Goal: Feedback & Contribution: Contribute content

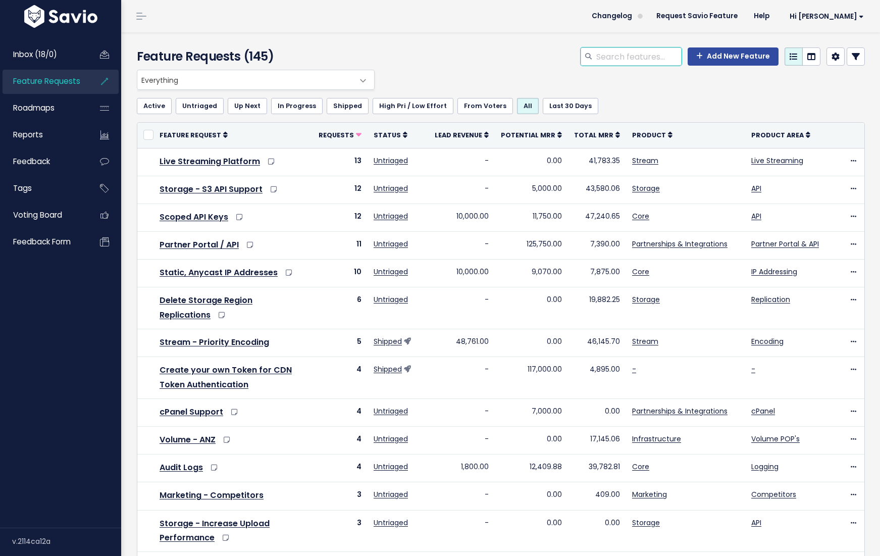
click at [647, 60] on input "search" at bounding box center [638, 56] width 86 height 18
type input "highlight"
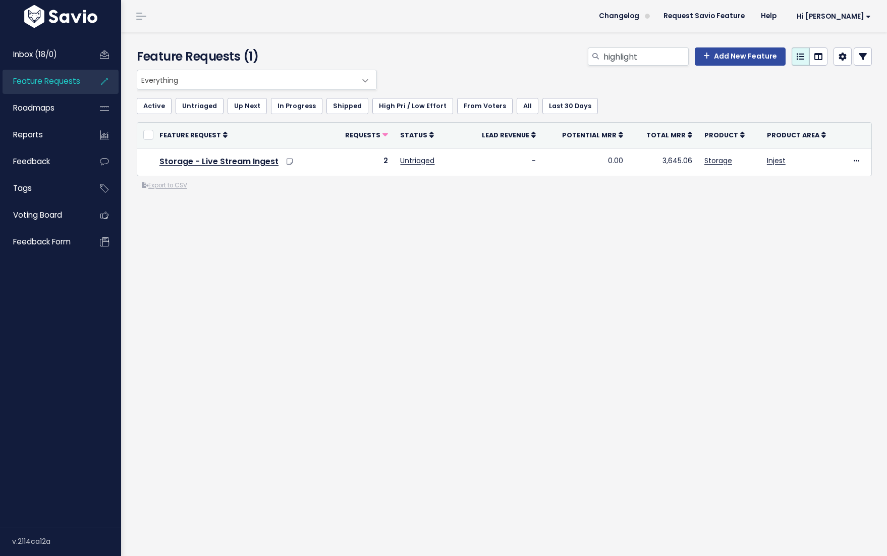
click at [246, 262] on div "Everything Any Product: Any Product Area Any Product: No Product Area No Produc…" at bounding box center [504, 171] width 751 height 202
click at [641, 55] on input "highlight" at bounding box center [646, 56] width 86 height 18
click at [492, 42] on div "Feature Requests (1) Add New Feature" at bounding box center [502, 50] width 763 height 37
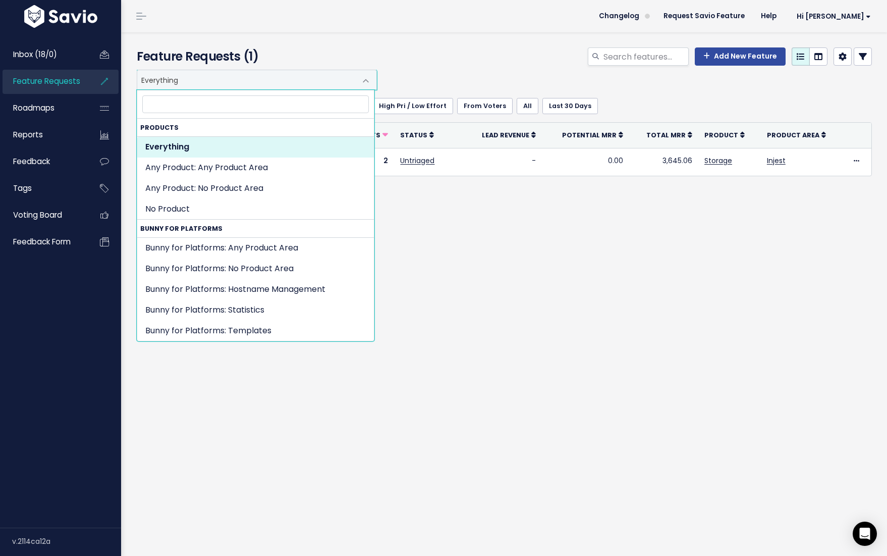
click at [353, 72] on span "Everything" at bounding box center [257, 80] width 240 height 20
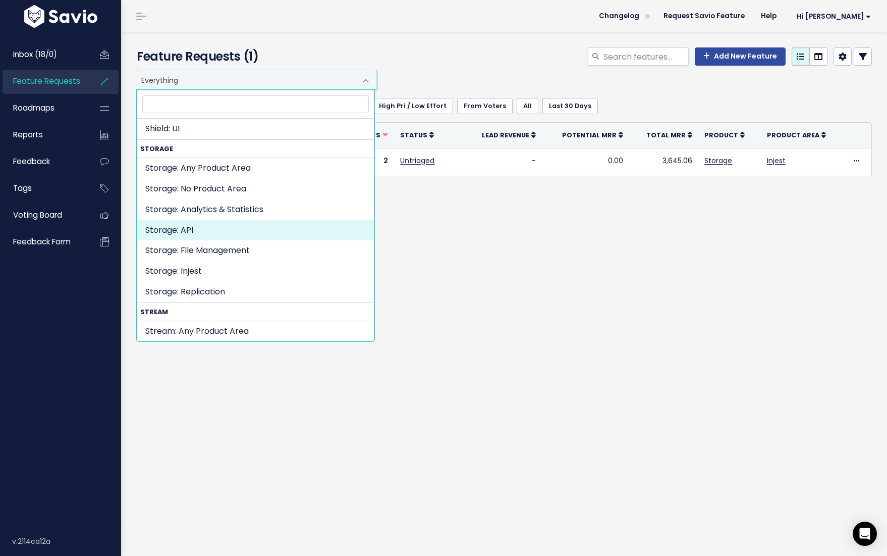
scroll to position [1842, 0]
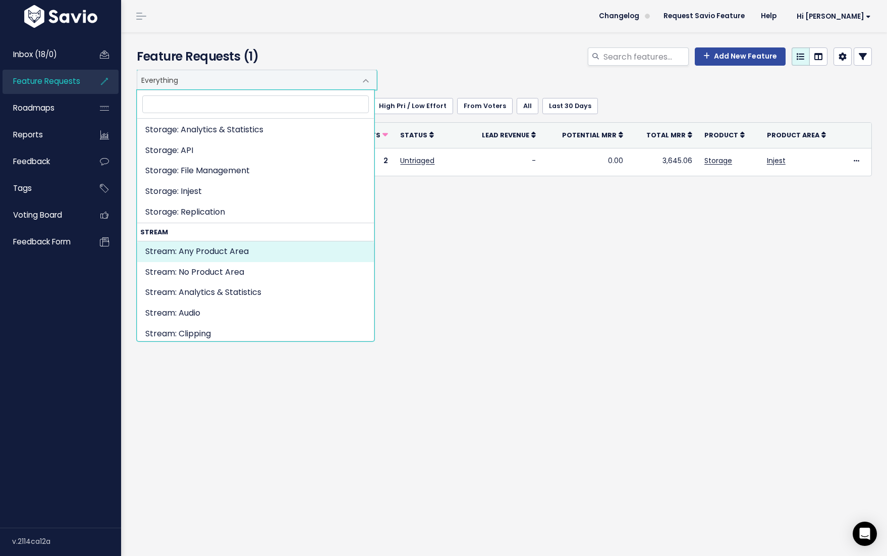
select select "STREAM:"
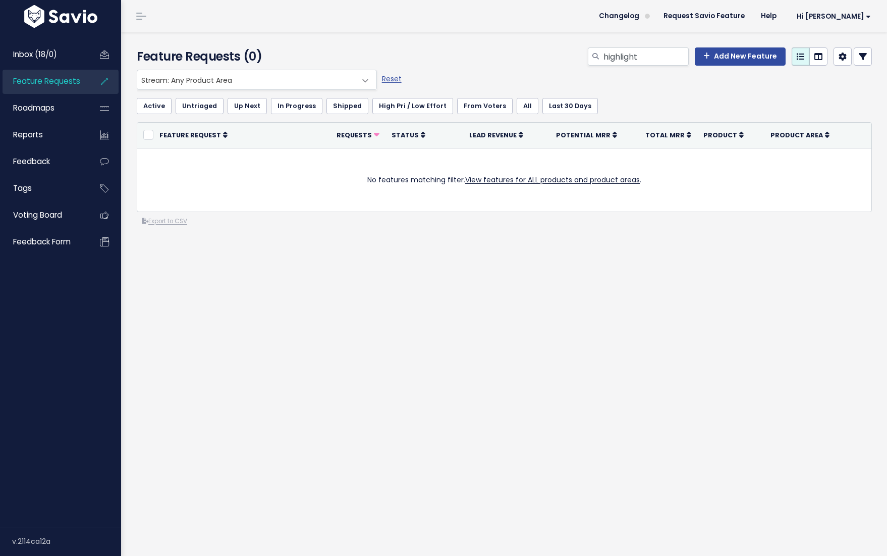
click at [463, 80] on div "Everything Any Product: Any Product Area Any Product: No Product Area No Produc…" at bounding box center [501, 80] width 735 height 20
click at [427, 249] on div "Everything Any Product: Any Product Area Any Product: No Product Area No Produc…" at bounding box center [504, 189] width 751 height 238
click at [661, 58] on input "highlight" at bounding box center [646, 56] width 86 height 18
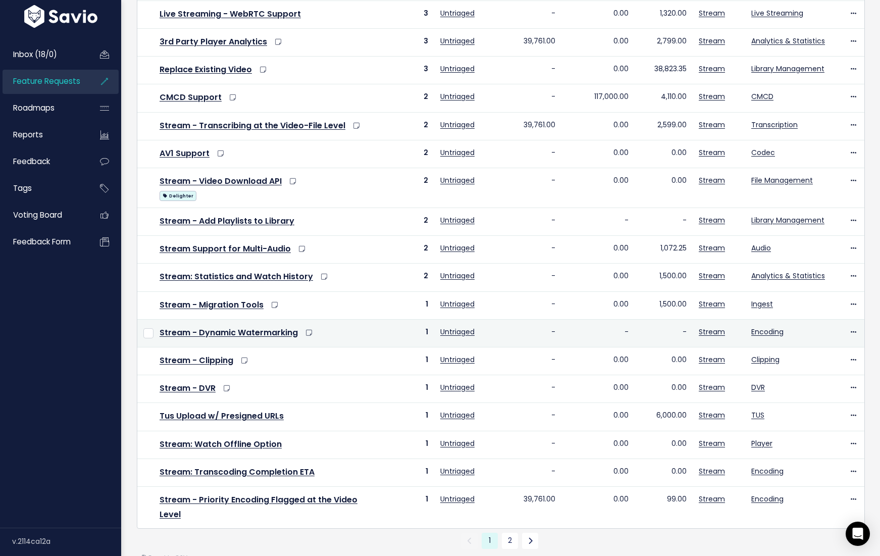
scroll to position [209, 0]
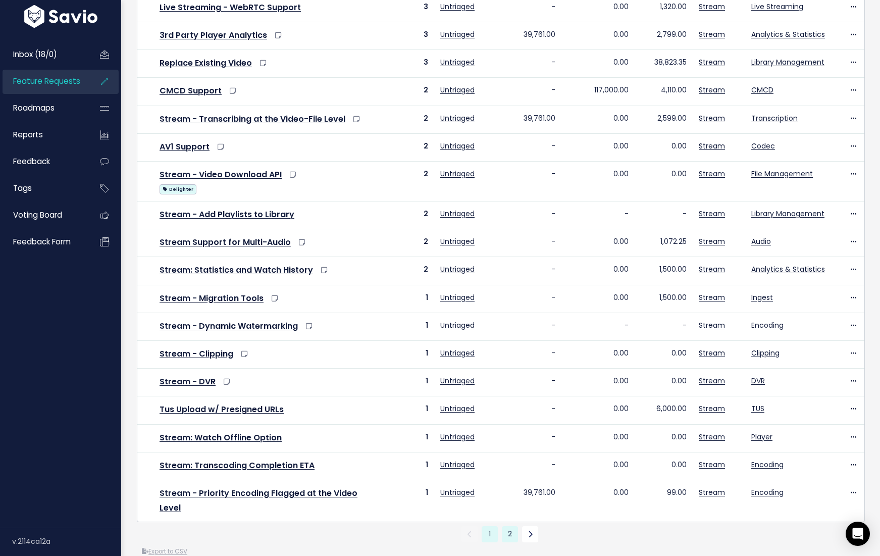
click at [505, 528] on link "2" at bounding box center [510, 534] width 16 height 16
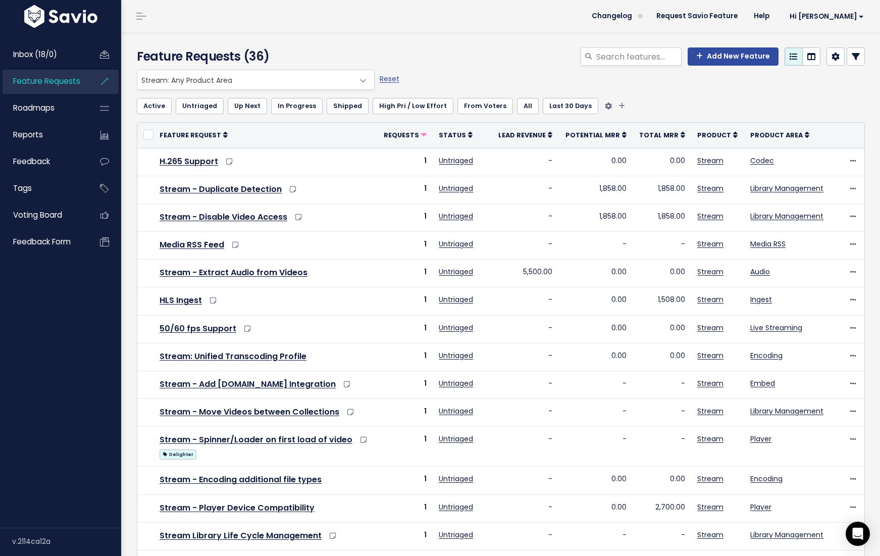
click at [699, 110] on ul "Active Untriaged Up Next In Progress Shipped High Pri / Low Effort From Voters …" at bounding box center [501, 106] width 728 height 16
click at [712, 65] on div "Add New Feature" at bounding box center [722, 56] width 284 height 18
click at [713, 62] on link "Add New Feature" at bounding box center [732, 56] width 91 height 18
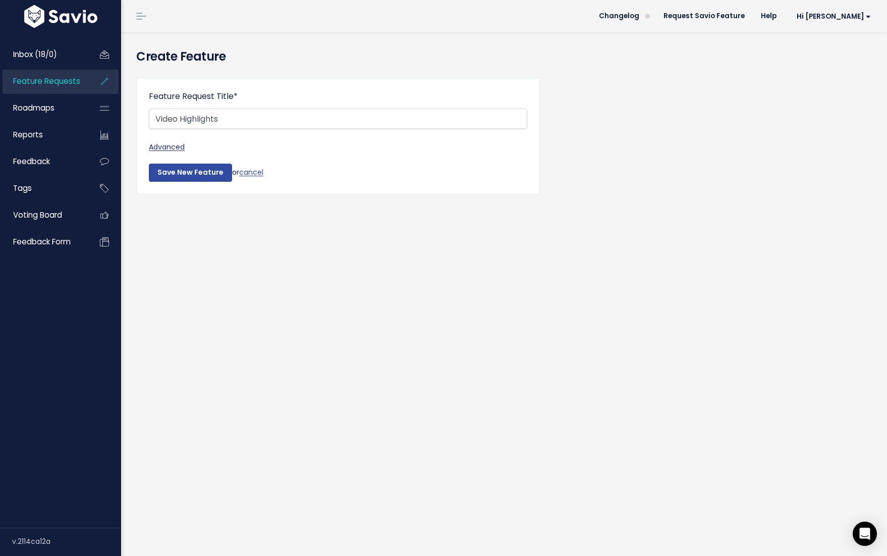
type input "Video Highlights"
click at [177, 148] on link "Advanced" at bounding box center [338, 147] width 379 height 13
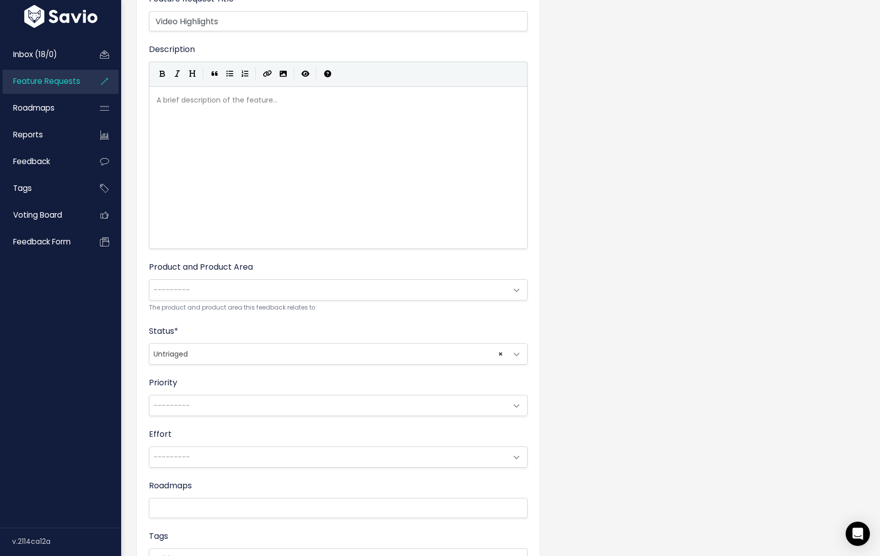
scroll to position [45, 0]
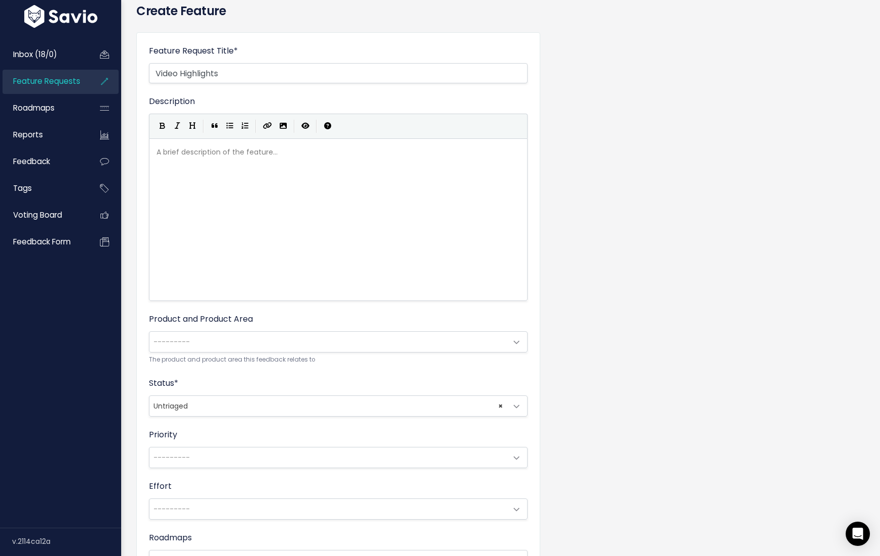
click at [265, 339] on span "---------" at bounding box center [327, 342] width 357 height 20
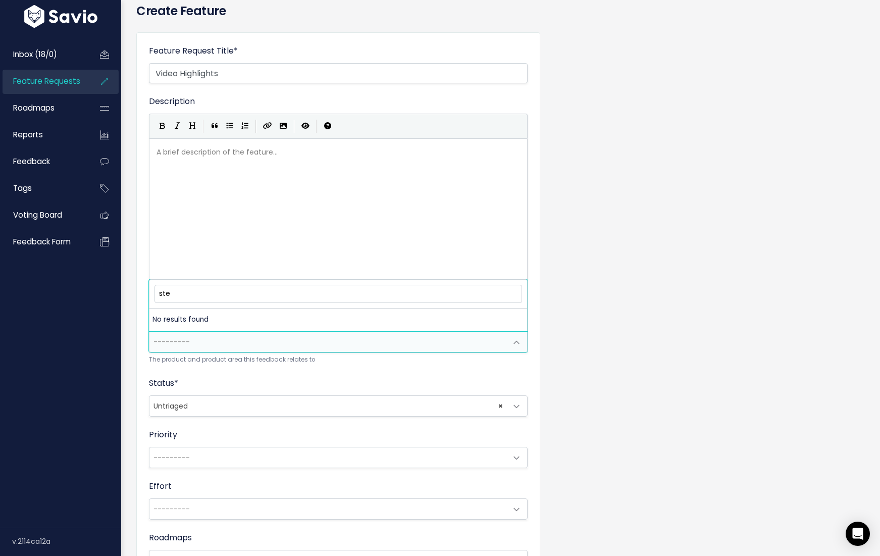
click at [264, 292] on input "ste" at bounding box center [337, 294] width 367 height 18
click at [270, 291] on input "ste" at bounding box center [337, 294] width 367 height 18
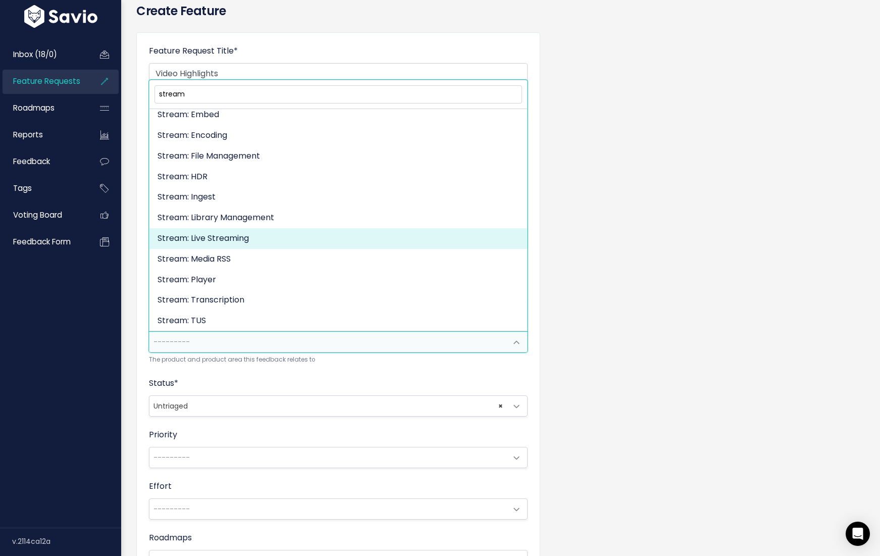
scroll to position [167, 0]
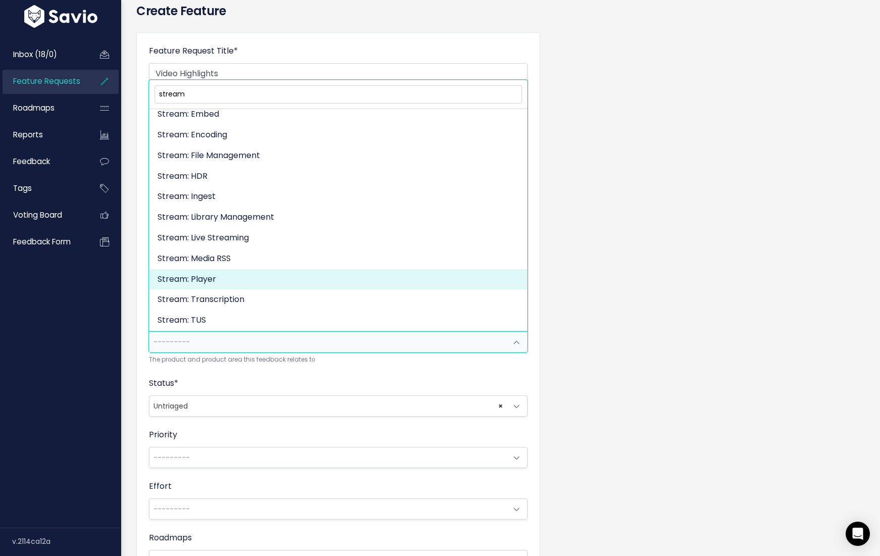
type input "stream"
select select "STREAM:PLAYER"
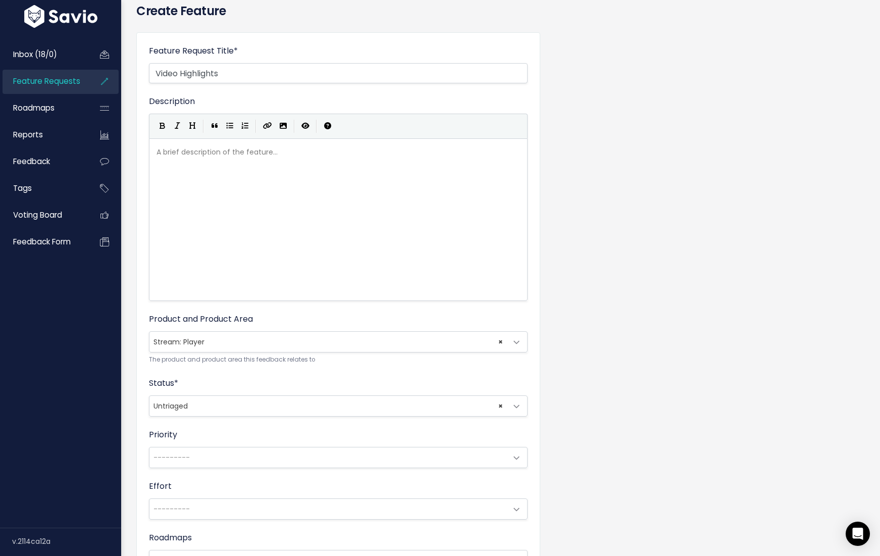
click at [259, 223] on div "A brief description of the feature... xxxxxxxxxx" at bounding box center [350, 232] width 393 height 177
click at [270, 209] on div "A brief description of the feature... ​" at bounding box center [350, 232] width 393 height 177
type textarea "Prospect head"
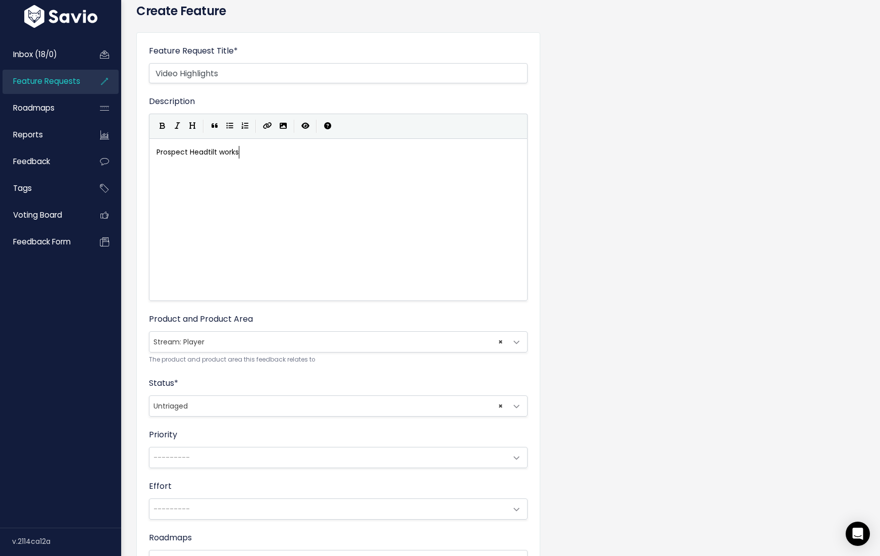
scroll to position [4, 51]
type textarea "Headtilt works o"
type textarea "wi"
type textarea "ith many st"
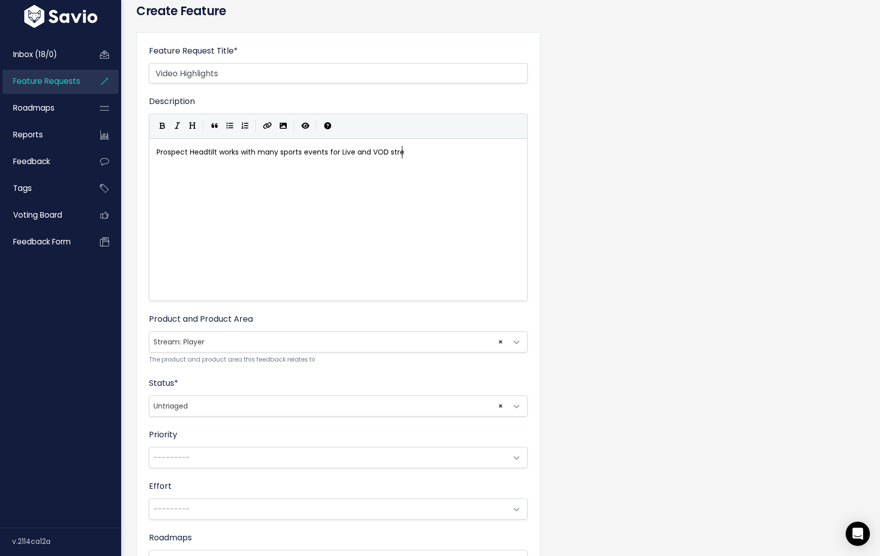
type textarea "sports events for Live and VOD strem"
type textarea "aming. For VOD streaming"
type textarea ", they like the idea wher thy"
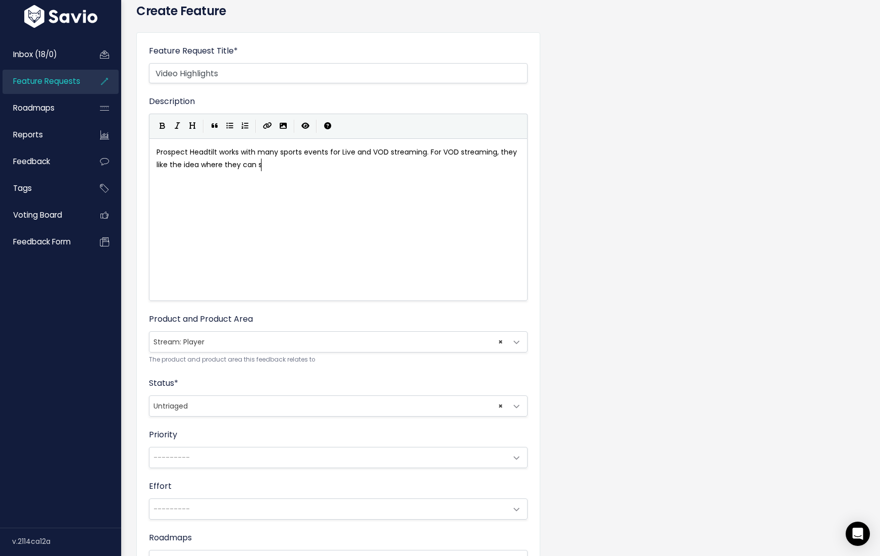
type textarea "e they can st"
type textarea "et a start d"
type textarea "and endtime for highlight clips"
type textarea ", tht"
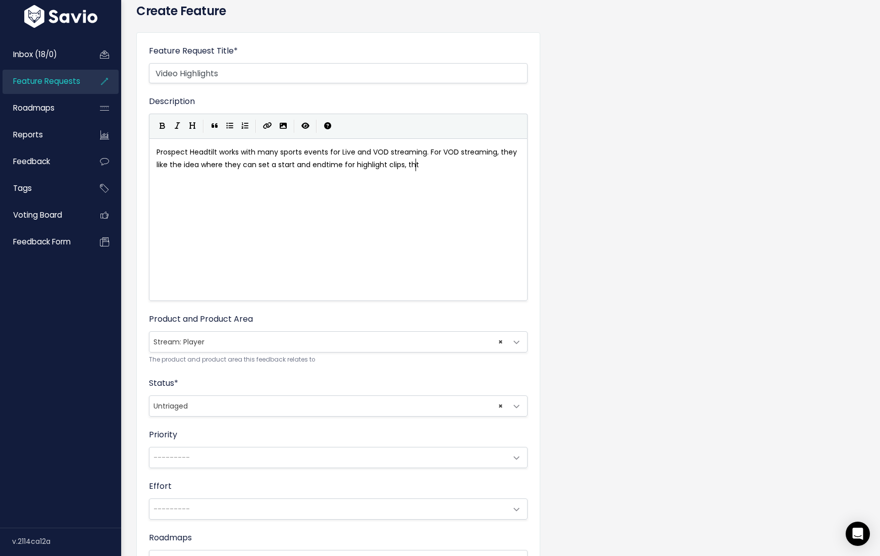
scroll to position [4, 12]
type textarea "hat end"
type textarea "an"
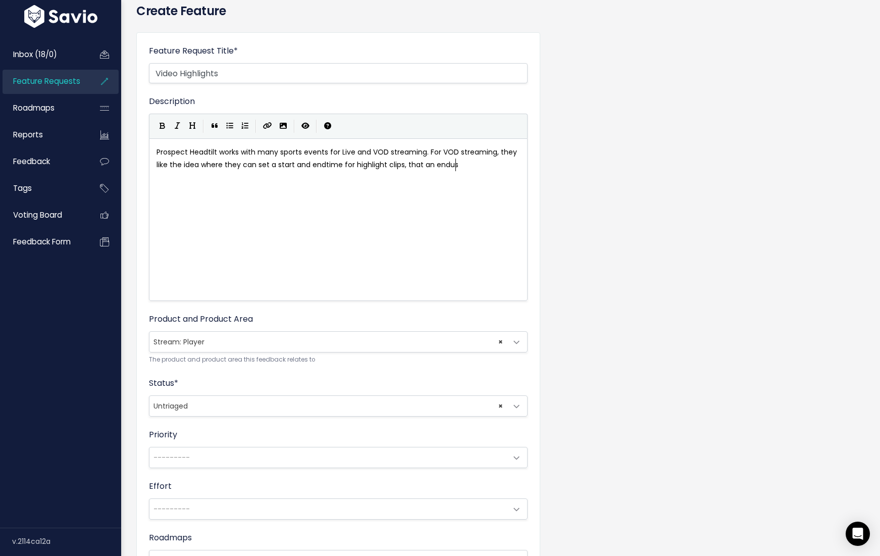
type textarea "an enduse"
type textarea "user can uset"
type textarea "to jump to key moments w"
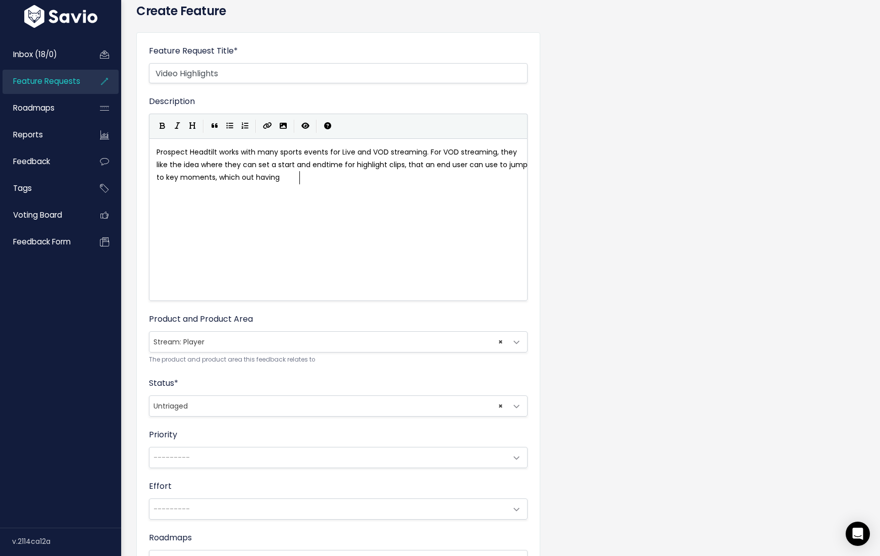
type textarea ", which out having ot"
type textarea "to re"
type textarea "encode a version of the video with just highlight clips."
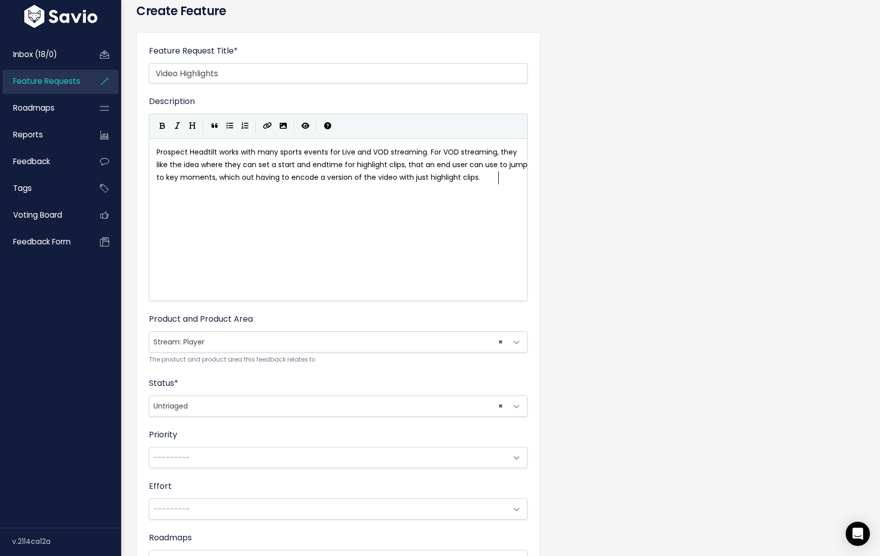
click at [559, 255] on div "Feature Request Title * Video Highlights Advanced Description Prospect Headtilt…" at bounding box center [500, 381] width 743 height 715
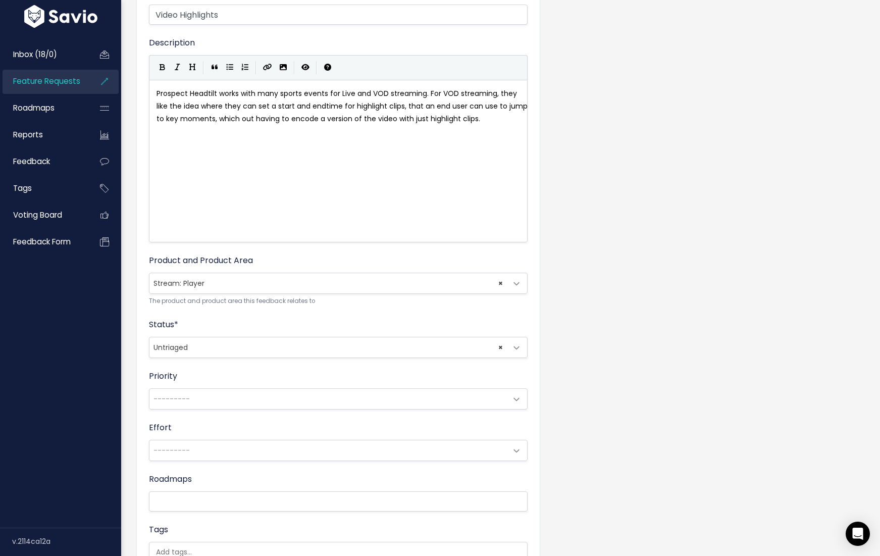
scroll to position [111, 0]
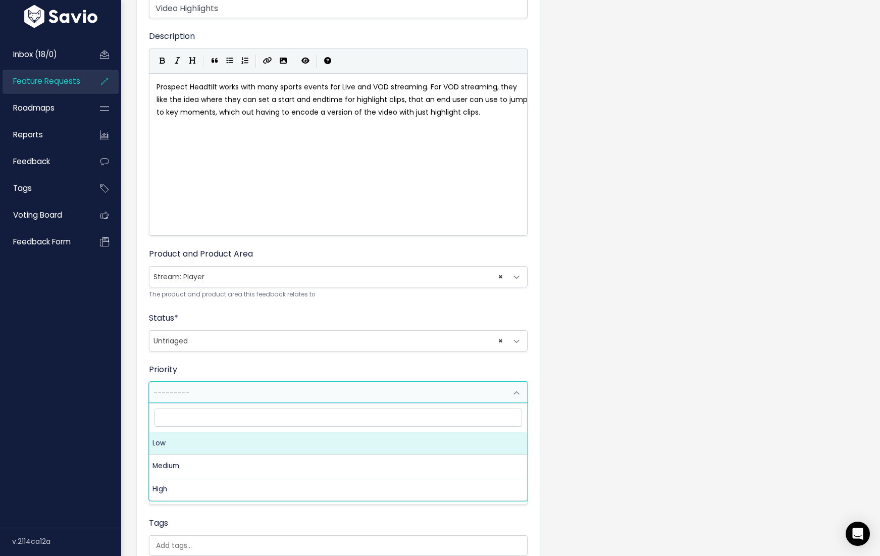
click at [372, 382] on span "---------" at bounding box center [327, 392] width 357 height 20
select select "1_LOW"
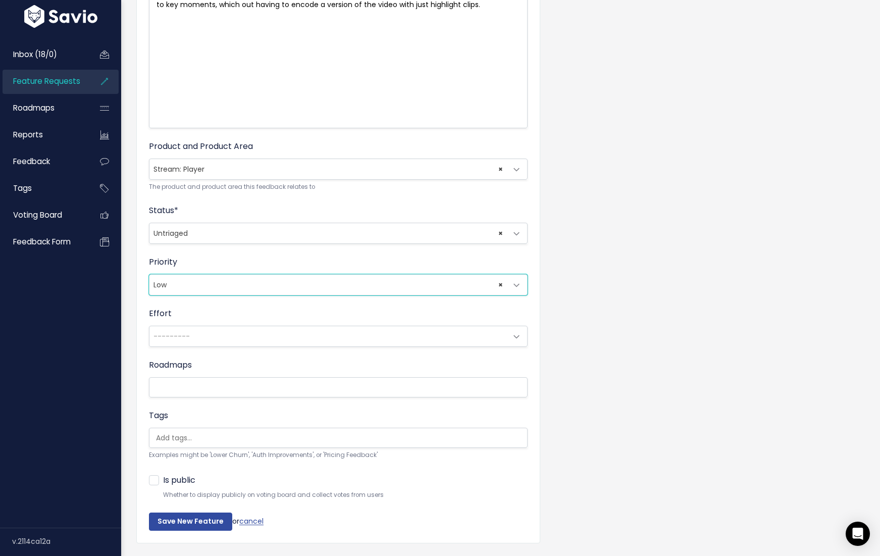
scroll to position [252, 0]
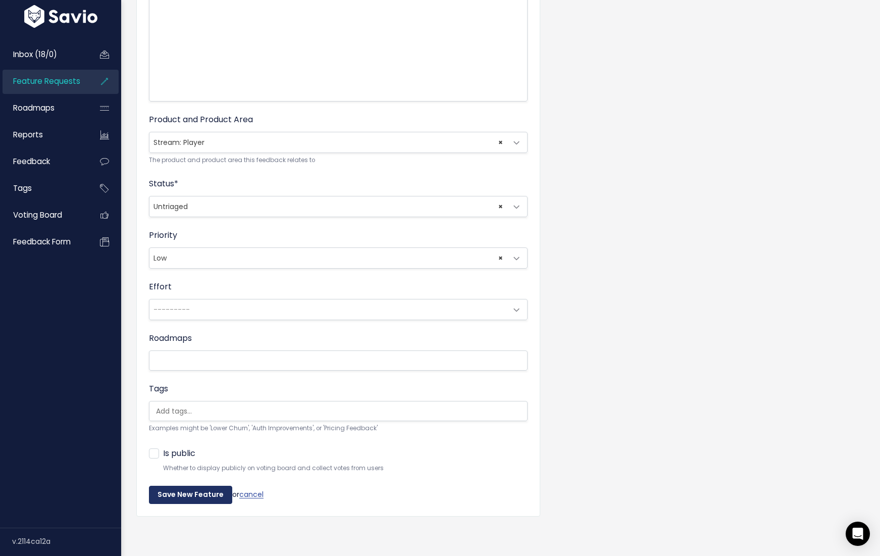
click at [202, 489] on input "Save New Feature" at bounding box center [190, 495] width 83 height 18
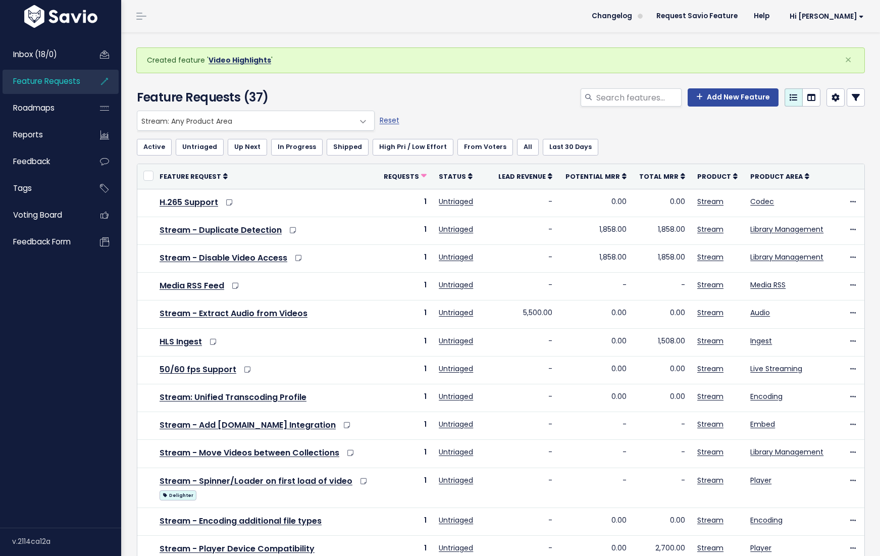
click at [249, 59] on link "Video Highlights" at bounding box center [239, 60] width 63 height 10
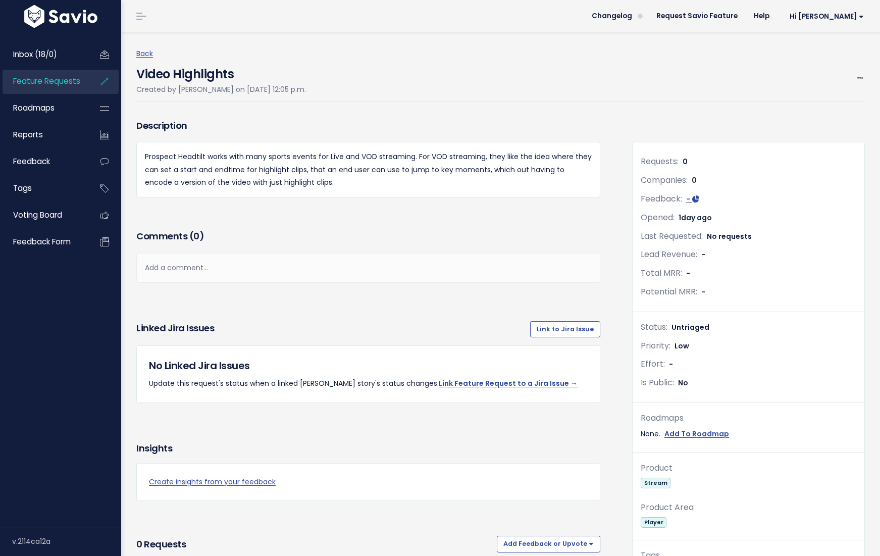
scroll to position [10, 0]
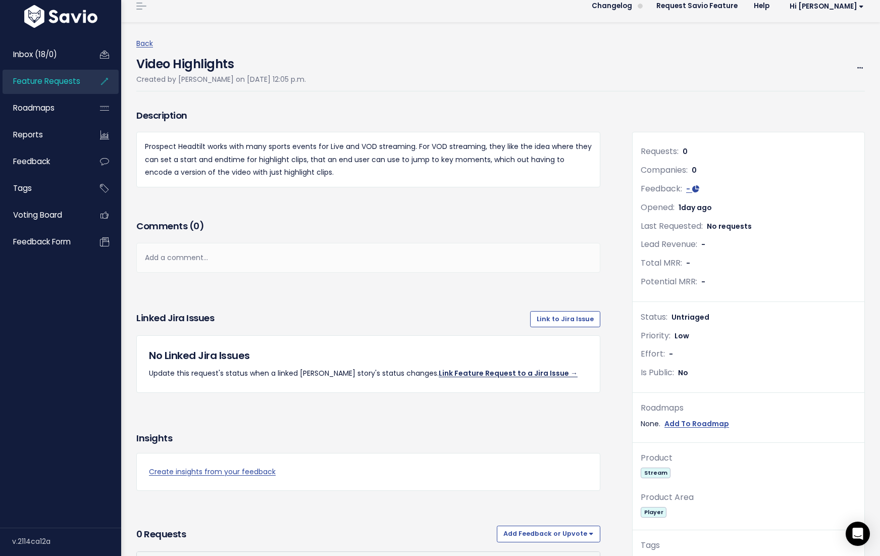
click at [479, 375] on link "Link Feature Request to a Jira Issue →" at bounding box center [508, 373] width 139 height 10
click at [450, 354] on h5 "No Linked Jira Issues" at bounding box center [368, 355] width 439 height 15
click at [448, 372] on link "Link Feature Request to a Jira Issue →" at bounding box center [508, 373] width 139 height 10
